Goal: Find specific page/section: Find specific page/section

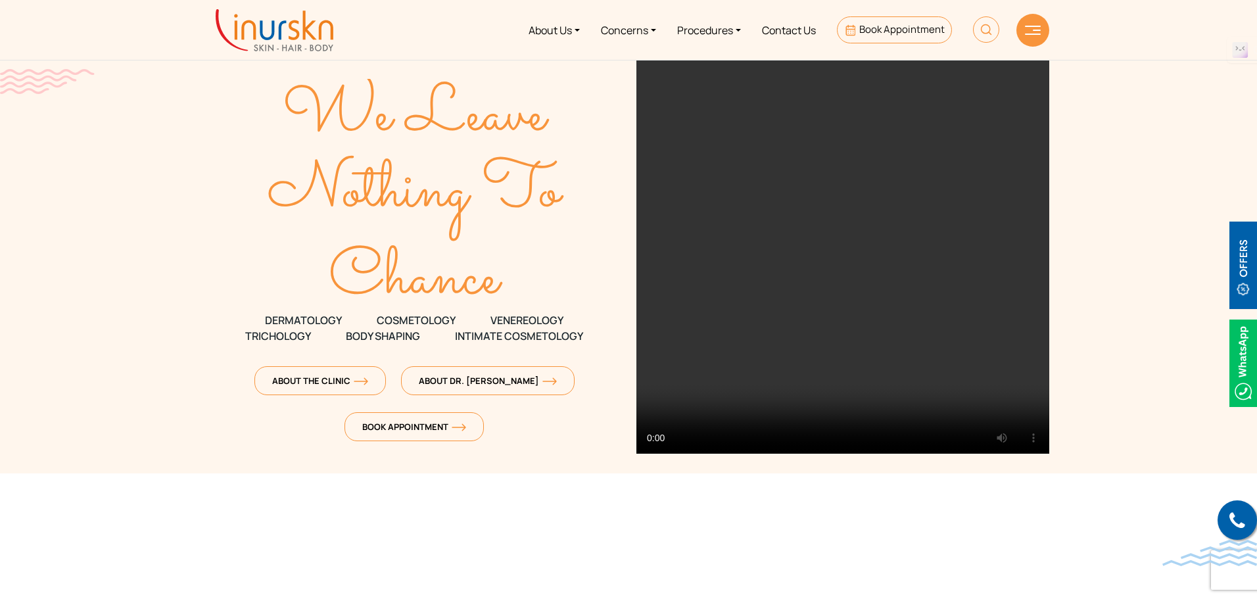
click at [1029, 29] on img at bounding box center [1033, 30] width 16 height 9
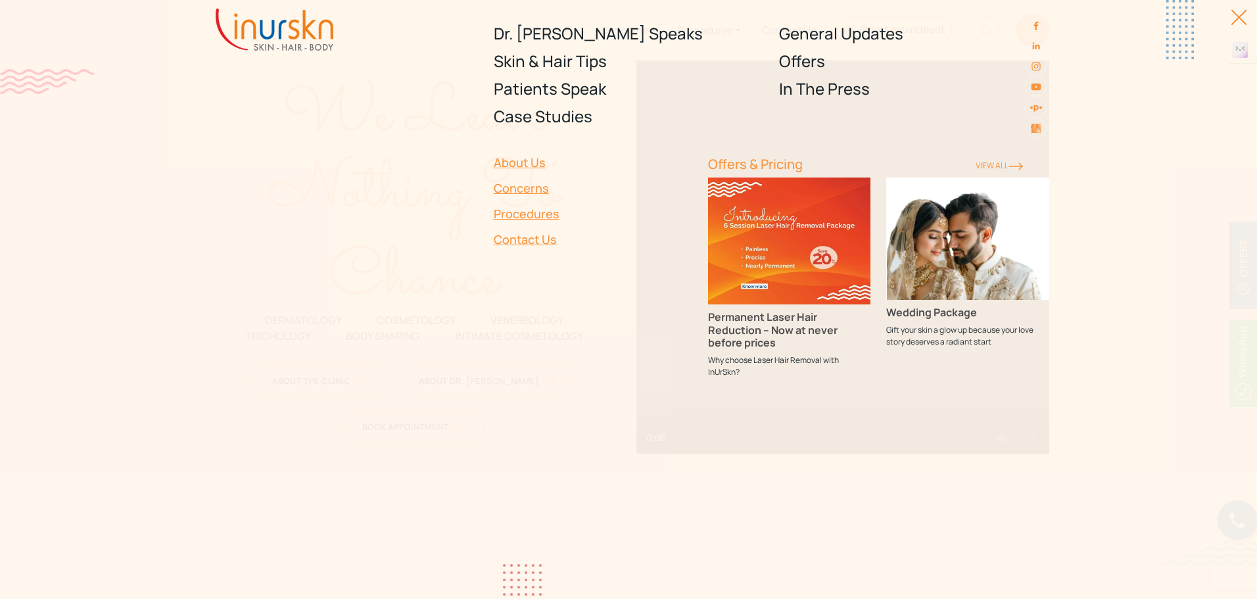
click at [1230, 11] on div at bounding box center [1232, 24] width 30 height 30
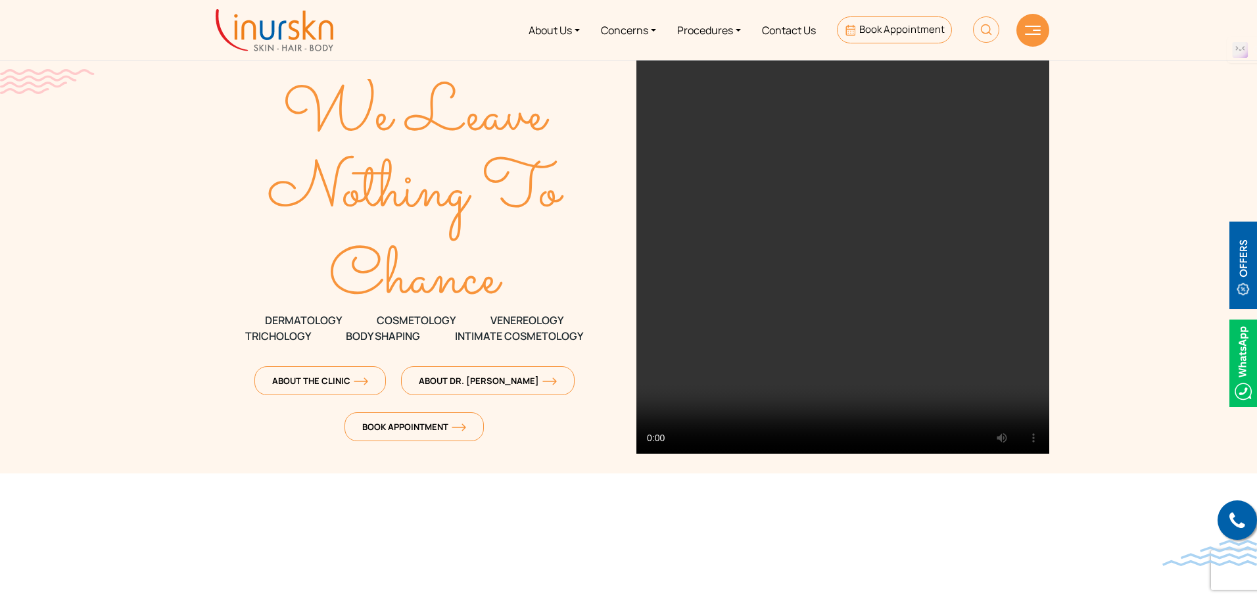
click at [989, 25] on img at bounding box center [986, 29] width 26 height 26
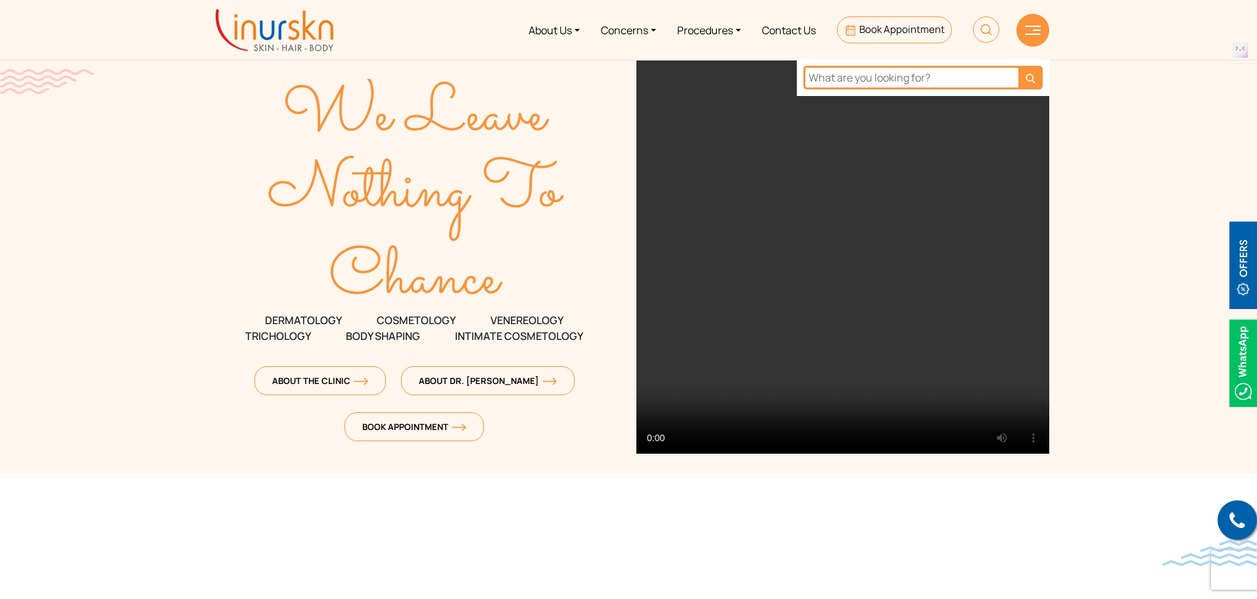
click at [924, 87] on input "text" at bounding box center [910, 78] width 215 height 24
type input "privisoy"
click at [1018, 66] on button "submit" at bounding box center [1030, 78] width 24 height 24
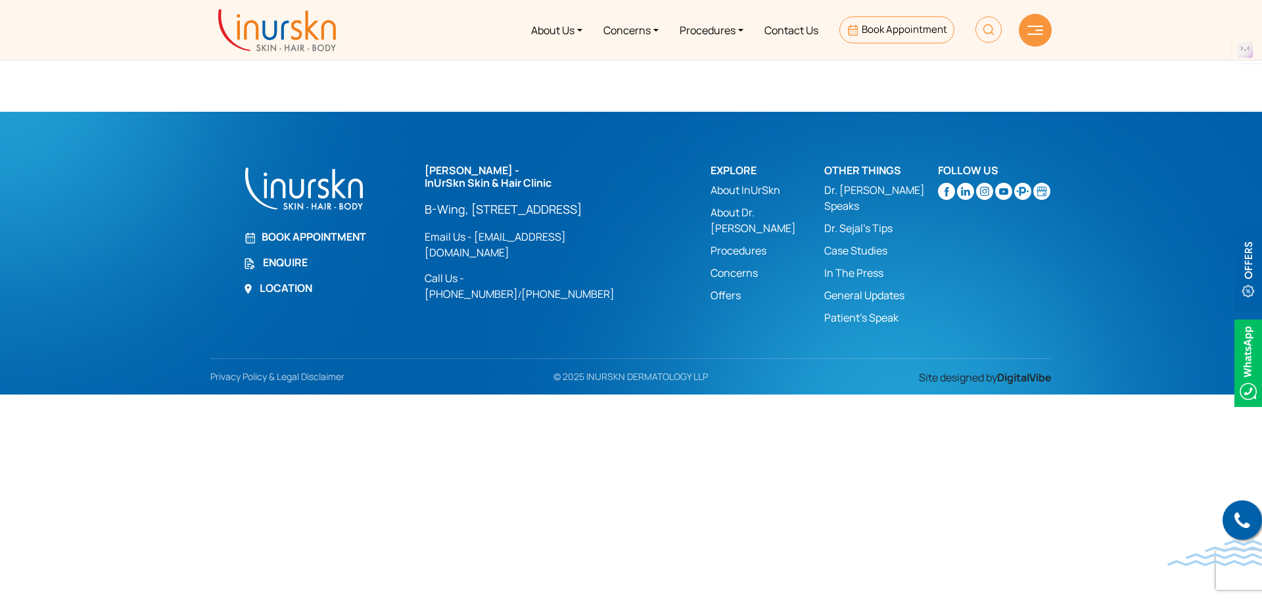
click at [304, 370] on link "Privacy Policy & Legal Disclaimer" at bounding box center [280, 376] width 141 height 12
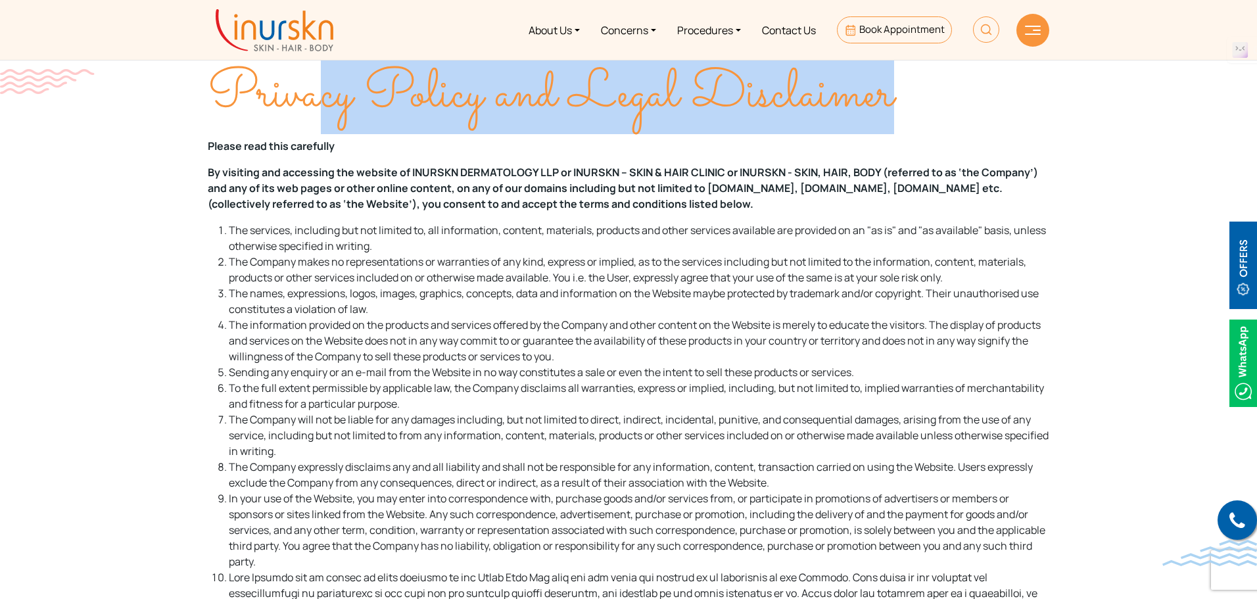
drag, startPoint x: 187, startPoint y: 138, endPoint x: 319, endPoint y: 132, distance: 131.6
click at [319, 132] on section "Privacy Policy and Legal Disclaimer Please read this carefully By visiting and …" at bounding box center [628, 537] width 1257 height 1074
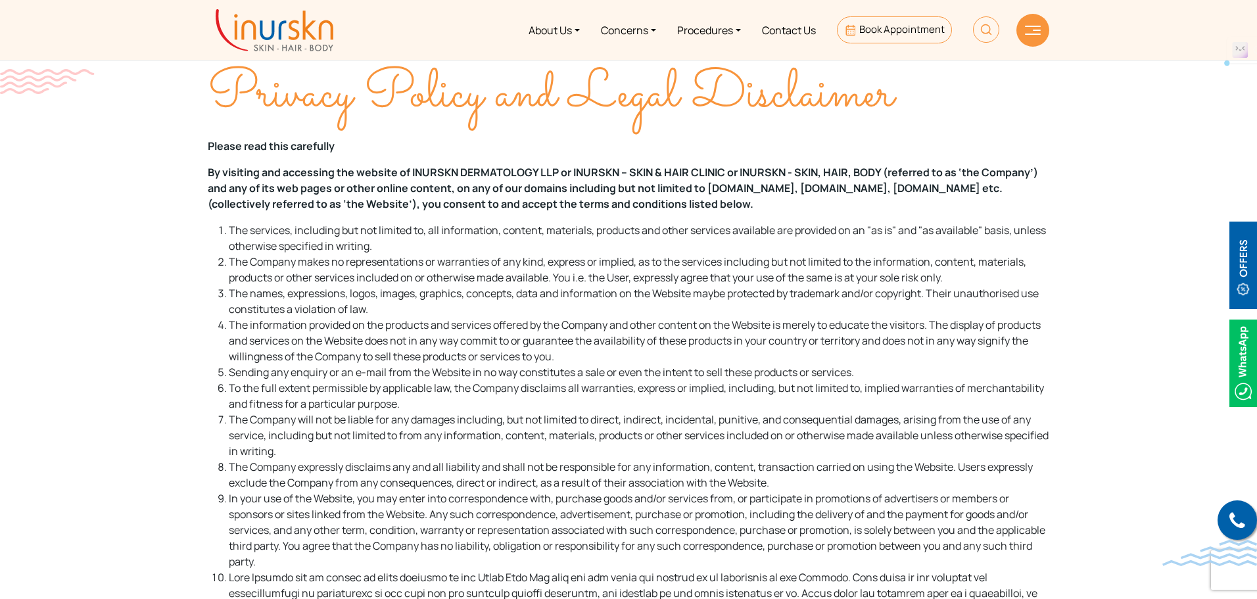
click at [114, 184] on section "Privacy Policy and Legal Disclaimer Please read this carefully By visiting and …" at bounding box center [628, 537] width 1257 height 1074
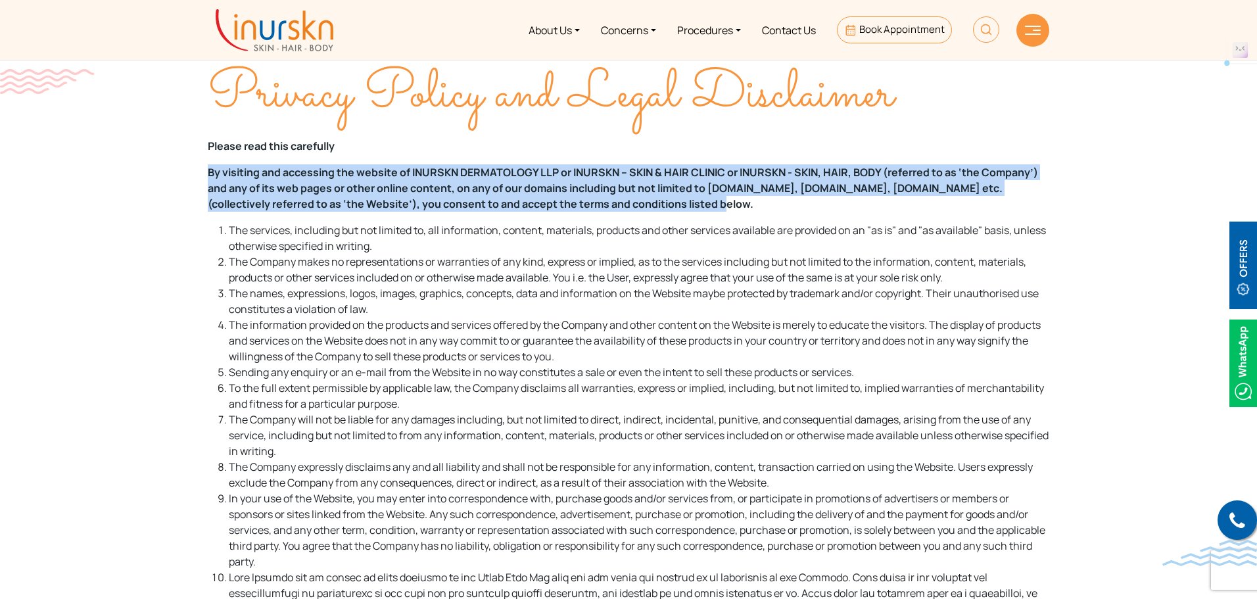
drag, startPoint x: 205, startPoint y: 164, endPoint x: 651, endPoint y: 204, distance: 448.2
click at [651, 204] on div "Privacy Policy and Legal Disclaimer Please read this carefully By visiting and …" at bounding box center [628, 570] width 857 height 1008
